Goal: Check status: Check status

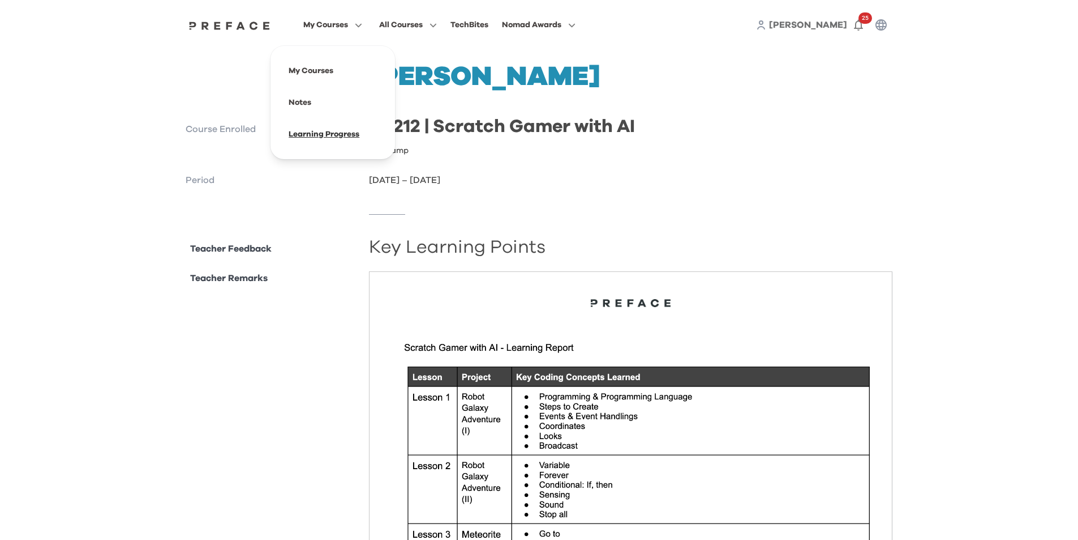
click at [323, 136] on span at bounding box center [333, 134] width 106 height 32
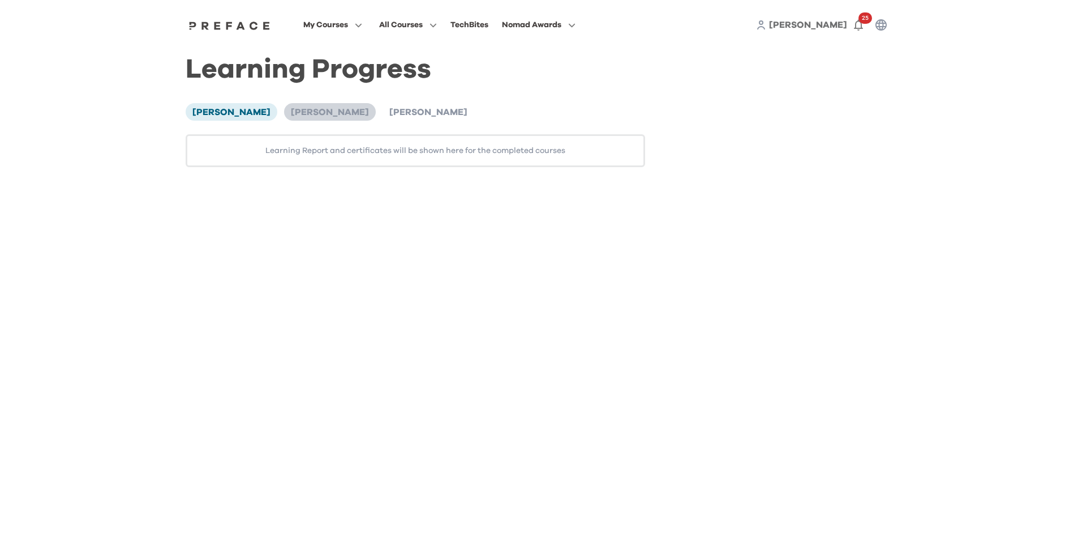
click at [291, 112] on span "[PERSON_NAME]" at bounding box center [330, 112] width 78 height 9
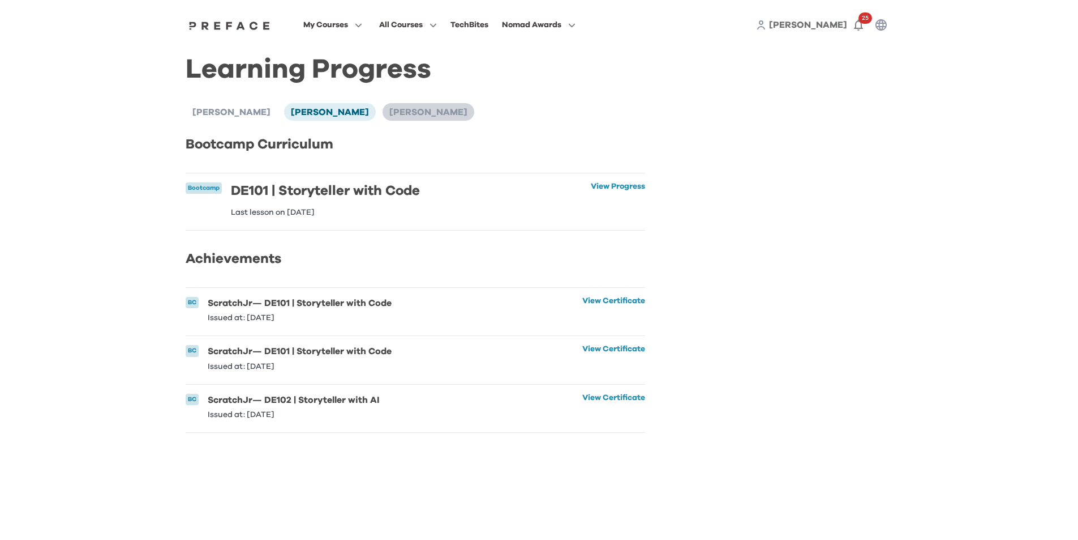
click at [401, 112] on span "[PERSON_NAME]" at bounding box center [429, 112] width 78 height 9
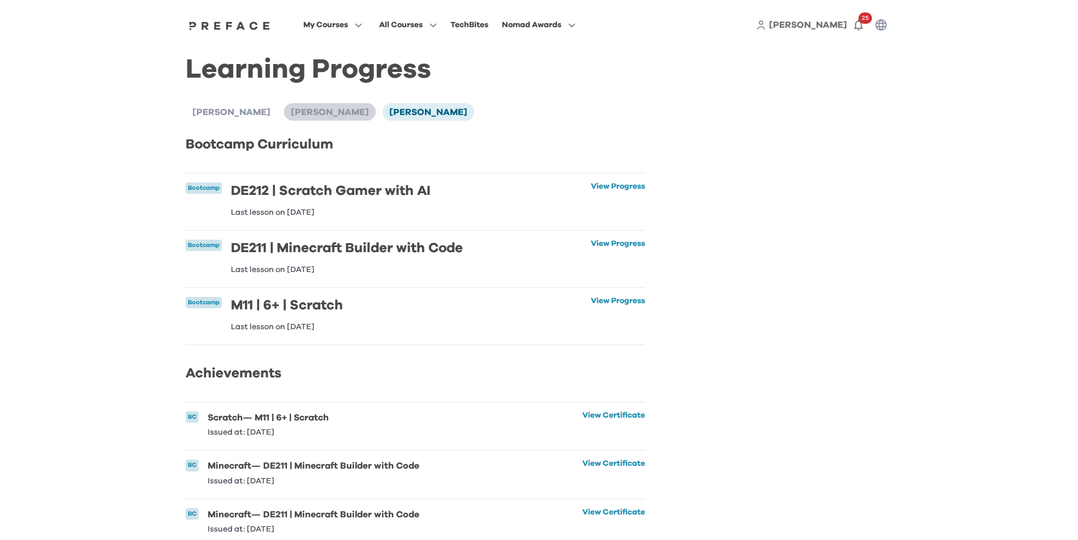
click at [291, 117] on span "[PERSON_NAME]" at bounding box center [330, 112] width 78 height 9
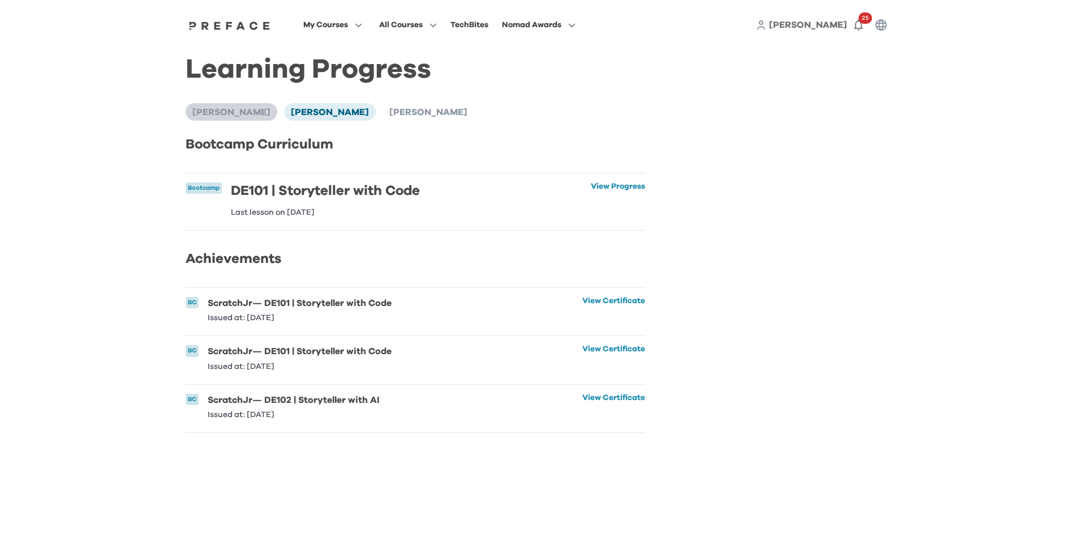
click at [221, 117] on span "[PERSON_NAME]" at bounding box center [231, 112] width 78 height 9
